Goal: Find specific page/section: Find specific page/section

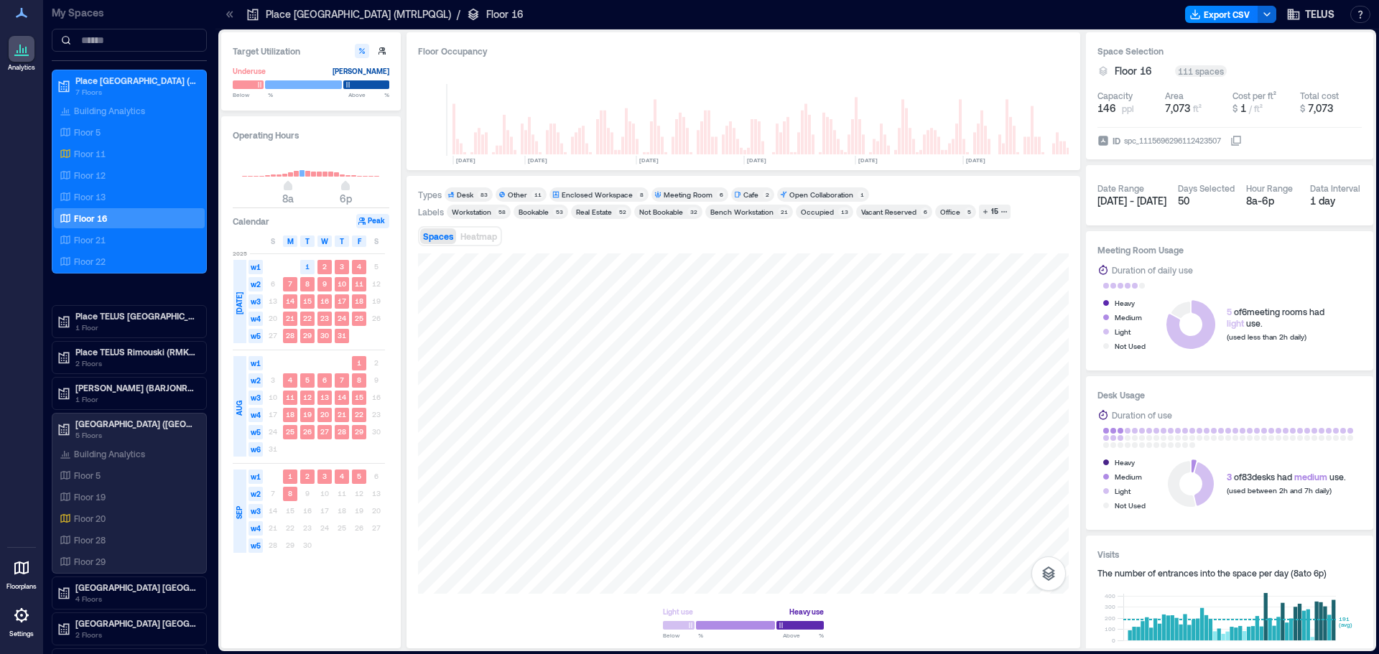
scroll to position [0, 2224]
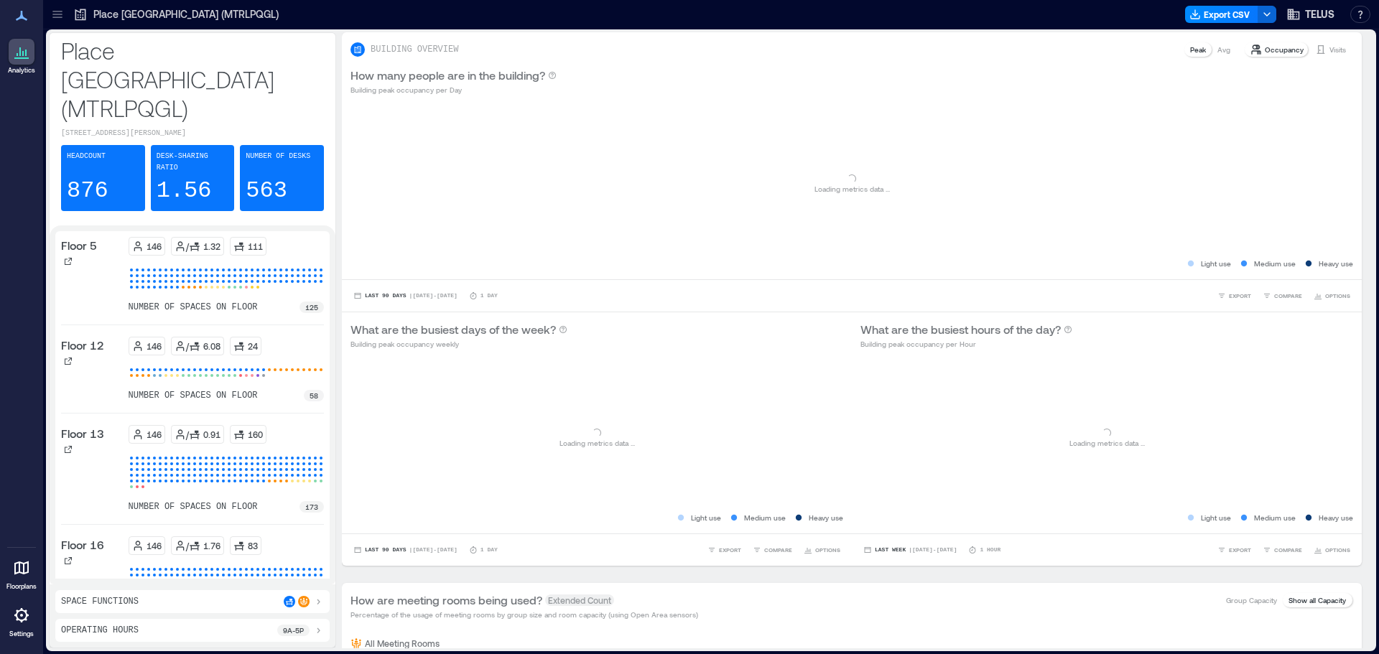
click at [52, 11] on icon at bounding box center [57, 14] width 14 height 14
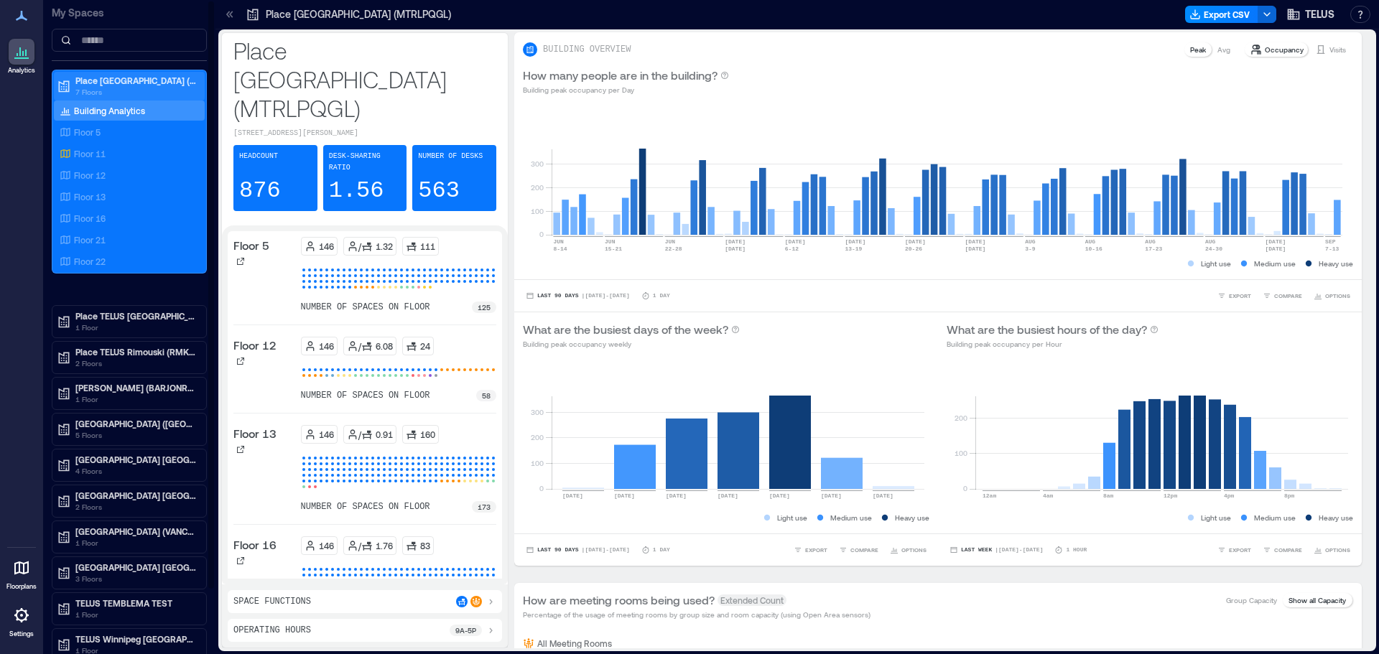
click at [115, 80] on p "Place [GEOGRAPHIC_DATA] (MTRLPQGL)" at bounding box center [135, 80] width 121 height 11
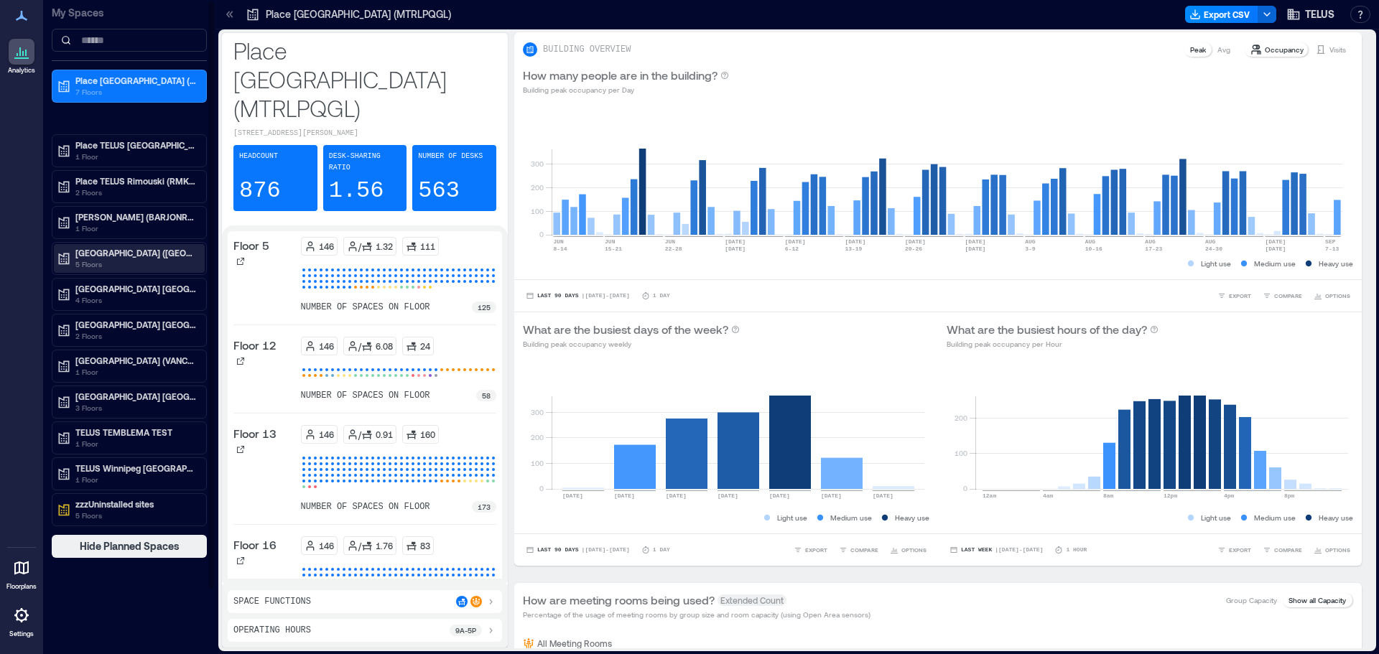
click at [124, 255] on p "[GEOGRAPHIC_DATA] ([GEOGRAPHIC_DATA])" at bounding box center [135, 252] width 121 height 11
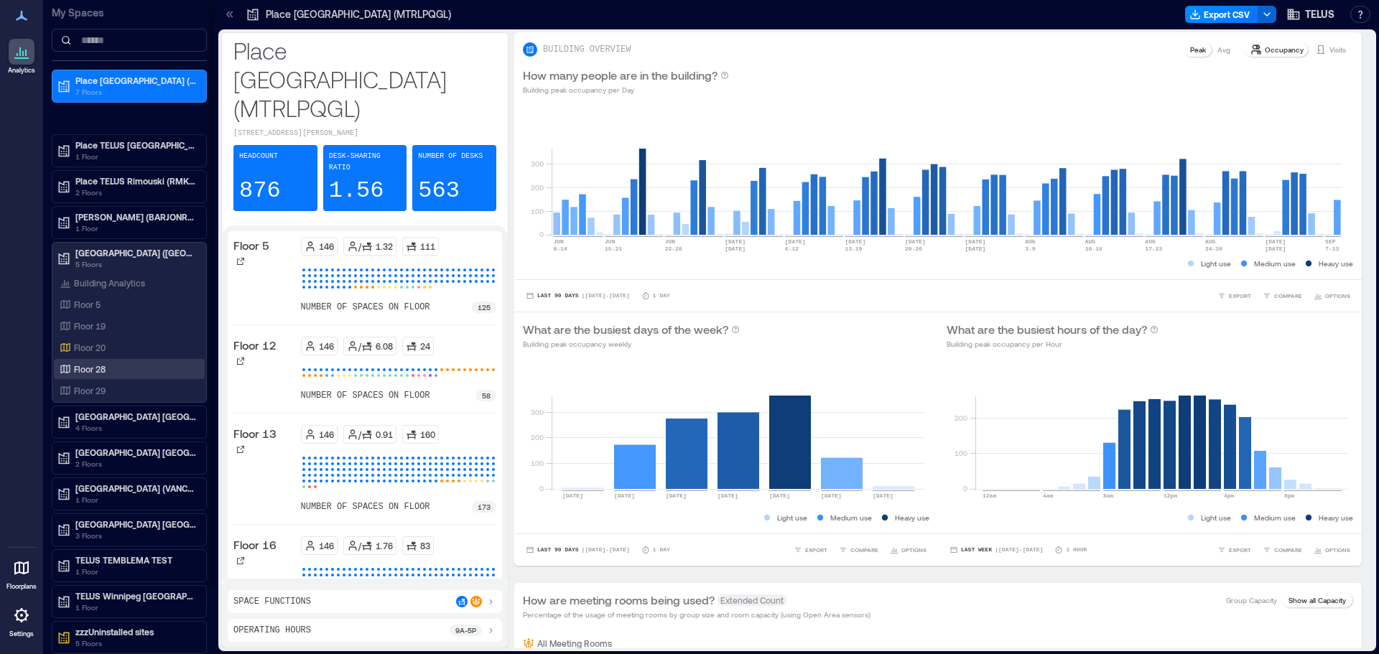
click at [92, 369] on p "Floor 28" at bounding box center [90, 368] width 32 height 11
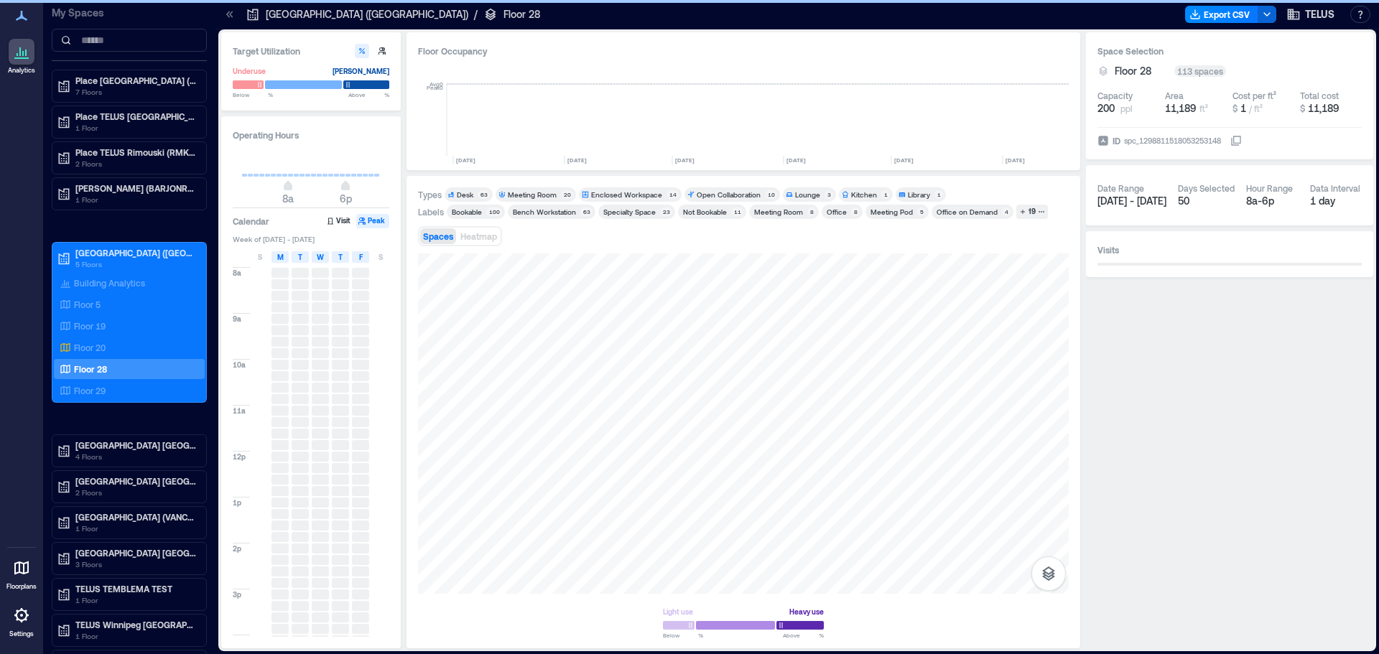
scroll to position [0, 1388]
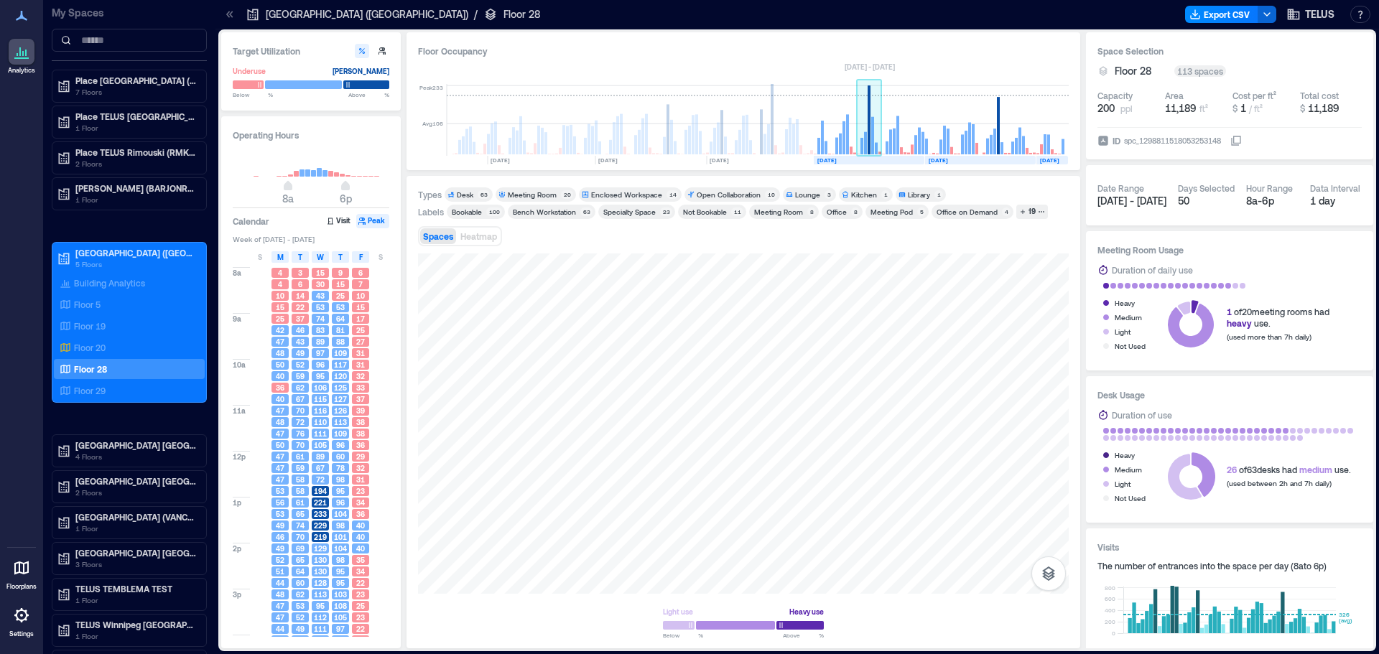
click at [871, 139] on rect at bounding box center [872, 135] width 3 height 37
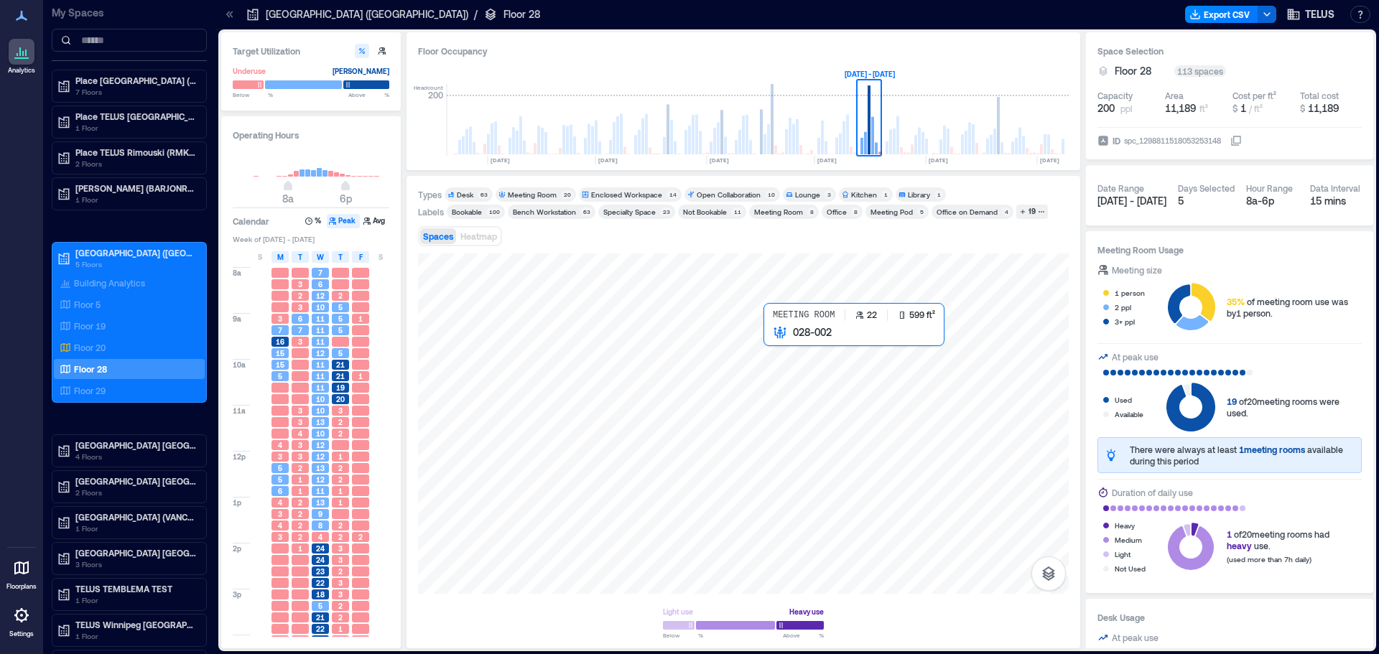
click at [803, 350] on div at bounding box center [743, 424] width 651 height 340
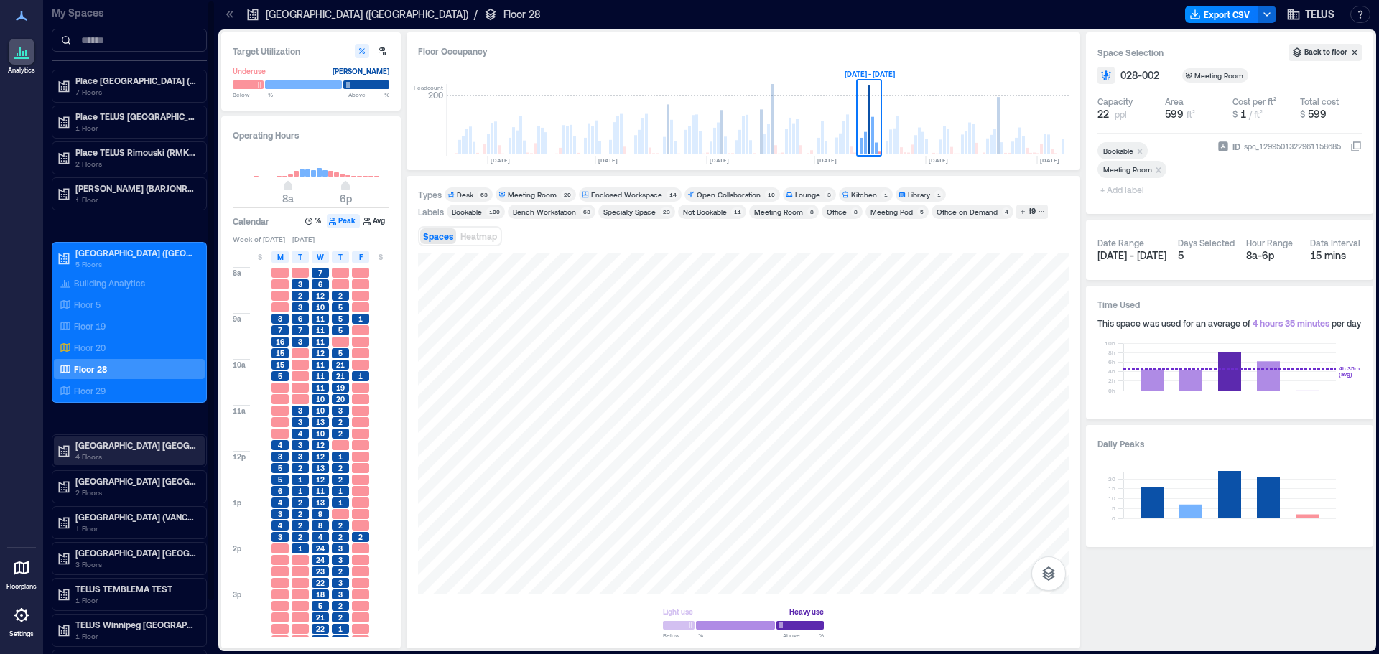
click at [143, 444] on p "[GEOGRAPHIC_DATA] [GEOGRAPHIC_DATA]-4519 (BNBYBCDW)" at bounding box center [135, 445] width 121 height 11
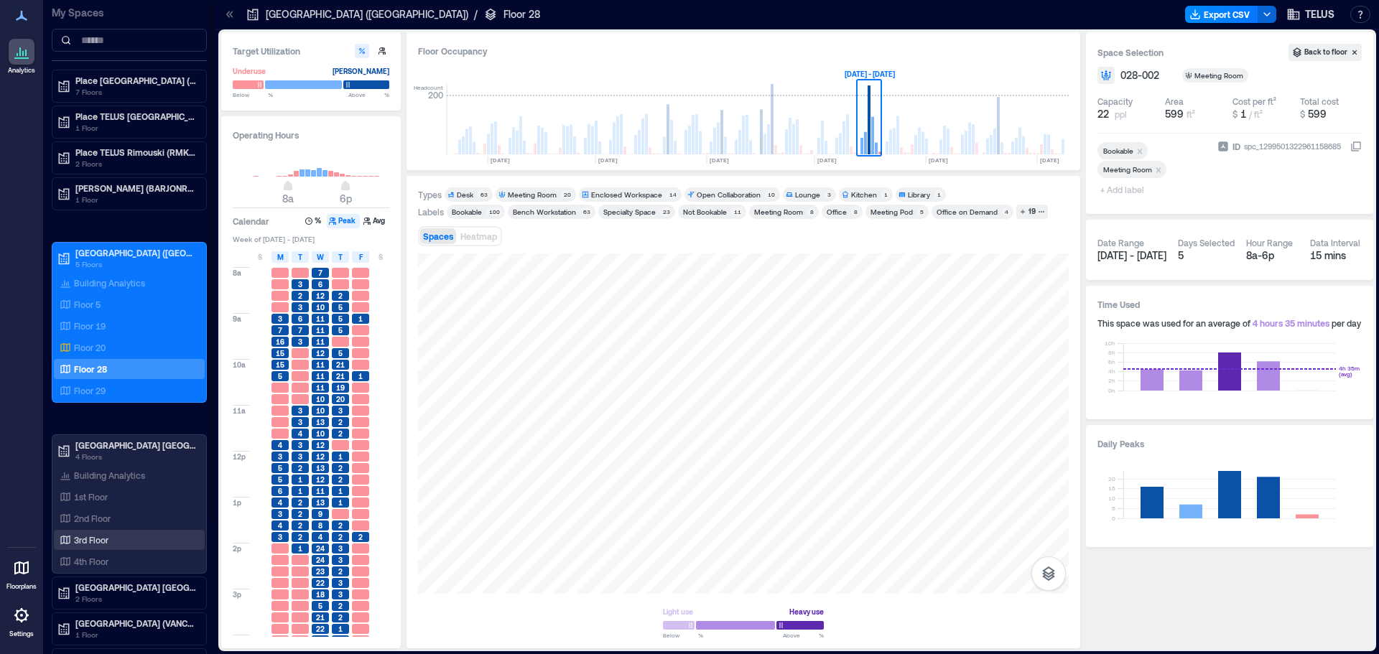
click at [99, 536] on p "3rd Floor" at bounding box center [91, 539] width 34 height 11
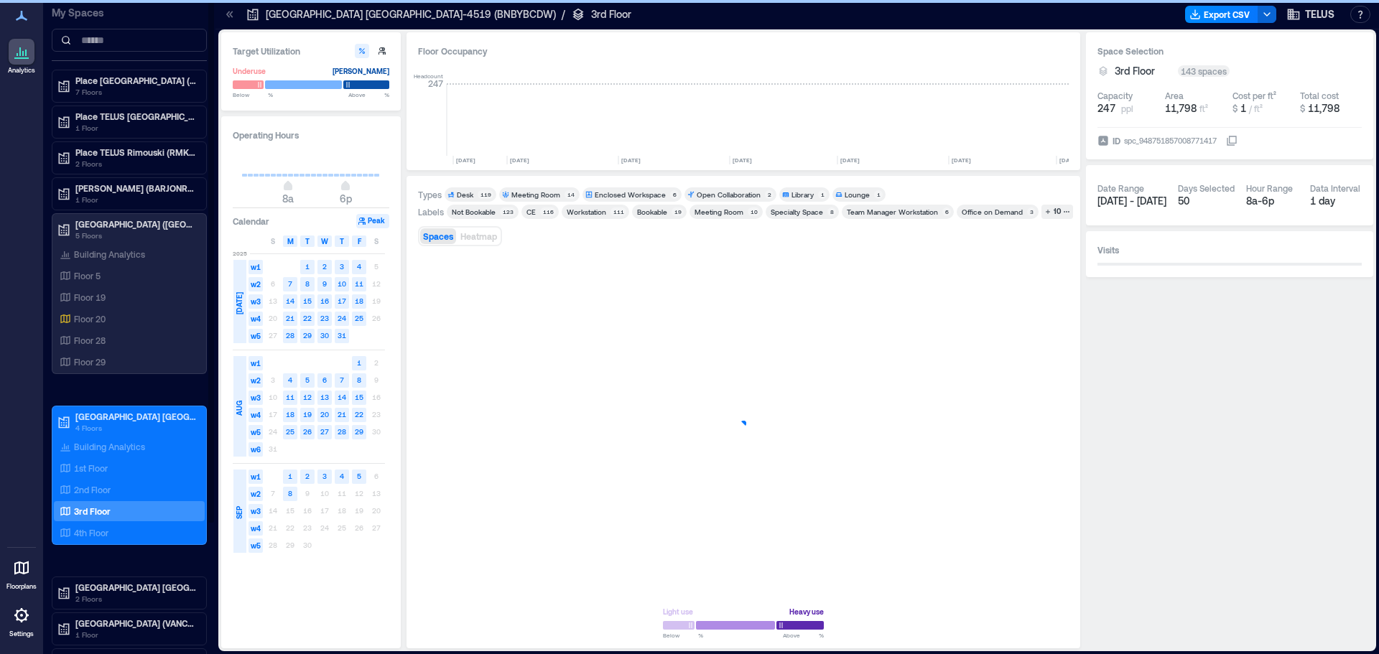
scroll to position [0, 2318]
